Goal: Information Seeking & Learning: Obtain resource

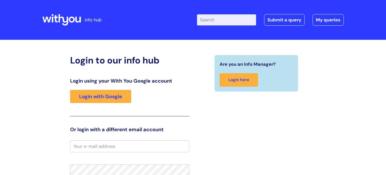
click at [294, 128] on div "Are you an Info Manager? Login here" at bounding box center [256, 156] width 127 height 203
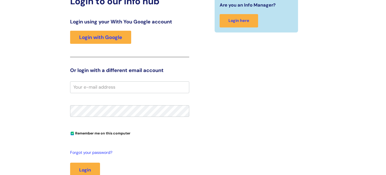
scroll to position [60, 0]
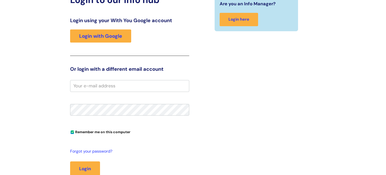
click at [168, 87] on input "email" at bounding box center [129, 86] width 119 height 12
type input "l"
type input "S"
type input "lynsey.simpson@wearewithyou.org.uk"
click at [70, 161] on button "Login" at bounding box center [85, 168] width 30 height 15
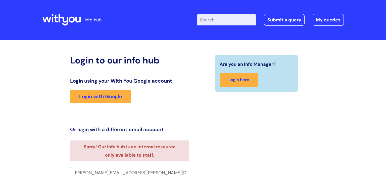
scroll to position [3, 0]
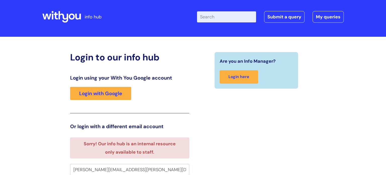
click at [244, 139] on div "Are you an Info Manager? Login here" at bounding box center [256, 166] width 127 height 229
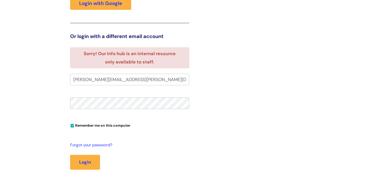
scroll to position [94, 0]
click at [170, 79] on input "lynsey.simpson@wearewithyou.org.uk" at bounding box center [129, 79] width 119 height 12
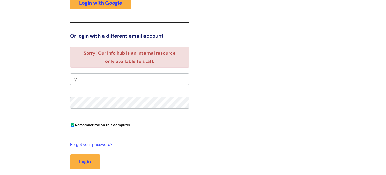
type input "l"
click at [215, 73] on div "Are you an Info Manager? Login here" at bounding box center [256, 75] width 127 height 229
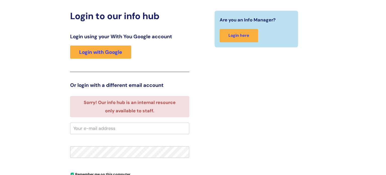
scroll to position [43, 0]
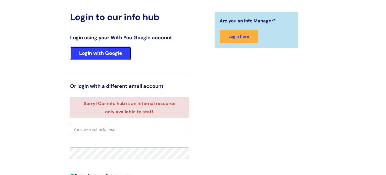
click at [122, 52] on link "Login with Google" at bounding box center [100, 53] width 61 height 13
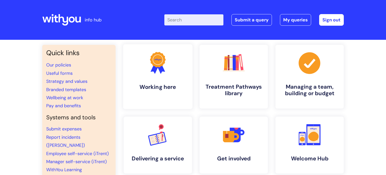
click at [154, 64] on icon at bounding box center [158, 59] width 16 height 15
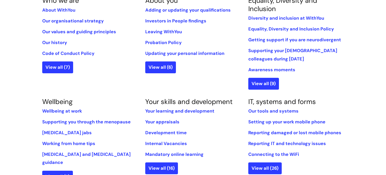
scroll to position [131, 0]
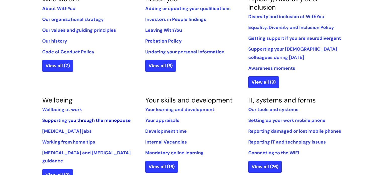
click at [115, 122] on link "Supporting you through the menopause" at bounding box center [86, 120] width 89 height 6
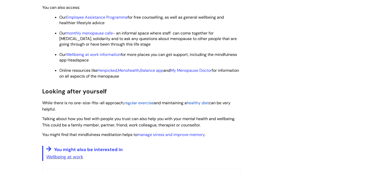
scroll to position [272, 0]
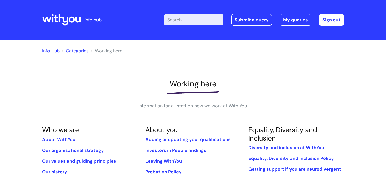
scroll to position [131, 0]
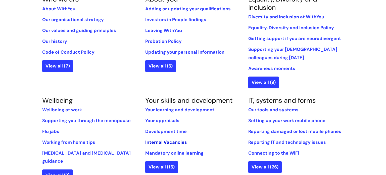
click at [169, 143] on link "Internal Vacancies" at bounding box center [166, 142] width 42 height 6
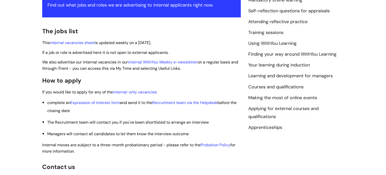
scroll to position [111, 0]
click at [89, 43] on link "internal vacancies sheet" at bounding box center [72, 42] width 45 height 5
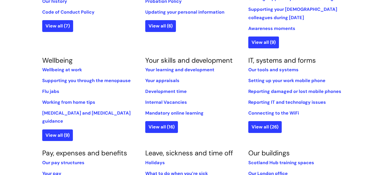
scroll to position [161, 0]
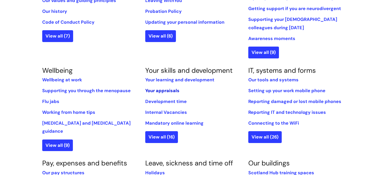
click at [163, 92] on link "Your appraisals" at bounding box center [162, 91] width 34 height 6
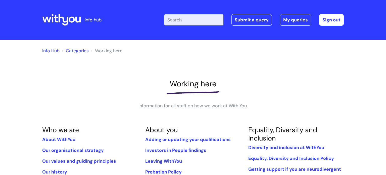
click at [80, 51] on link "Categories" at bounding box center [77, 51] width 23 height 6
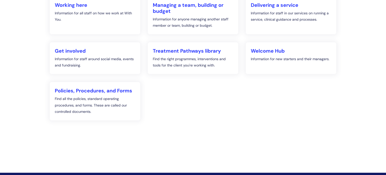
scroll to position [101, 0]
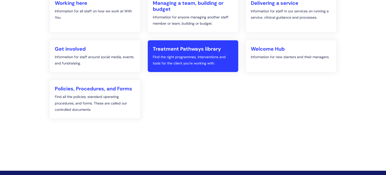
click at [193, 48] on h2 "Treatment Pathways library" at bounding box center [193, 49] width 81 height 6
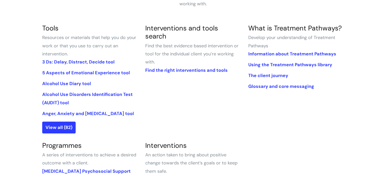
scroll to position [111, 0]
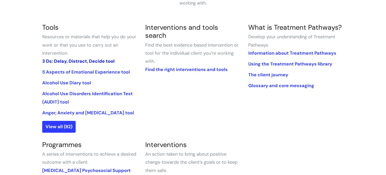
click at [86, 61] on link "3 Ds: Delay, Distract, Decide tool" at bounding box center [78, 61] width 72 height 6
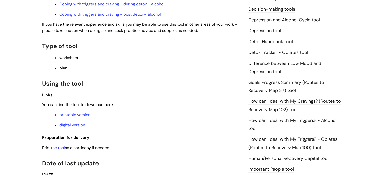
scroll to position [292, 0]
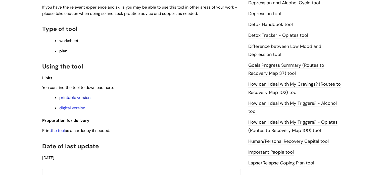
click at [80, 100] on link "printable version" at bounding box center [74, 97] width 31 height 5
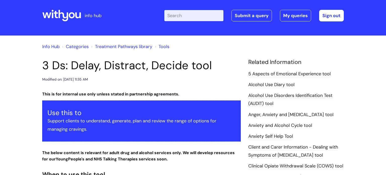
scroll to position [0, 0]
